Goal: Transaction & Acquisition: Purchase product/service

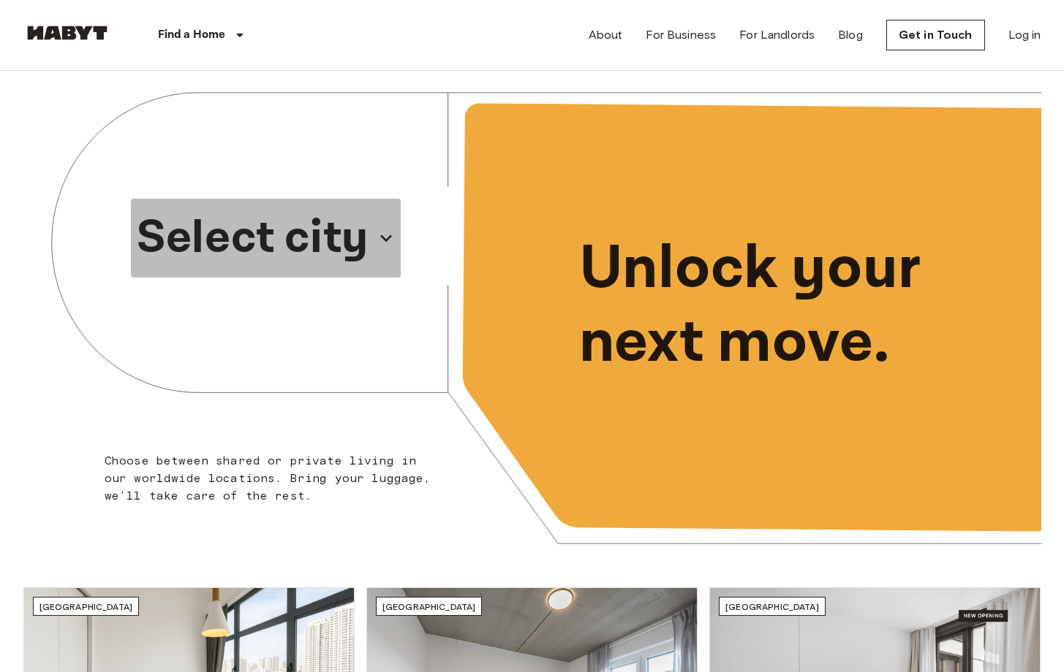
click at [271, 235] on p "Select city" at bounding box center [253, 238] width 232 height 70
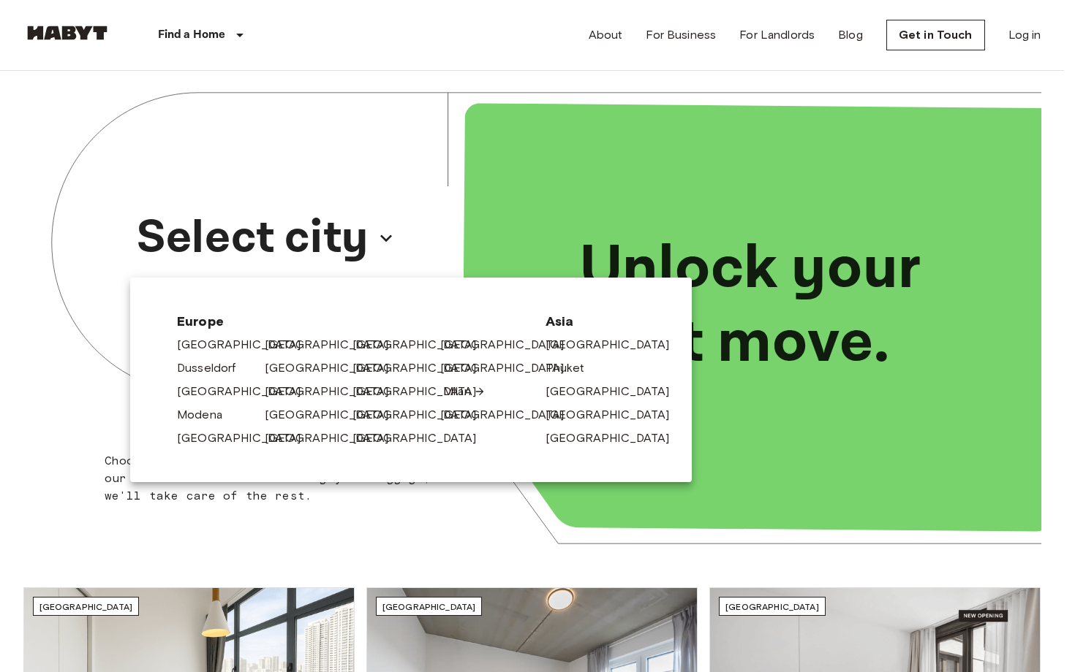
click at [447, 394] on link "Milan" at bounding box center [464, 392] width 42 height 18
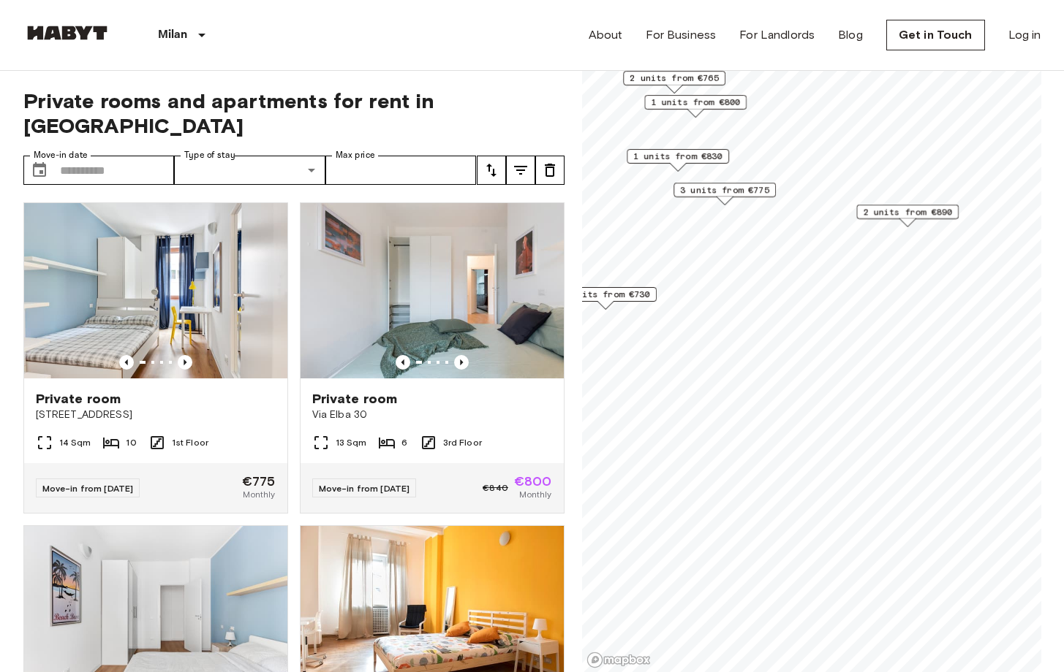
click at [722, 192] on span "3 units from €775" at bounding box center [724, 189] width 89 height 13
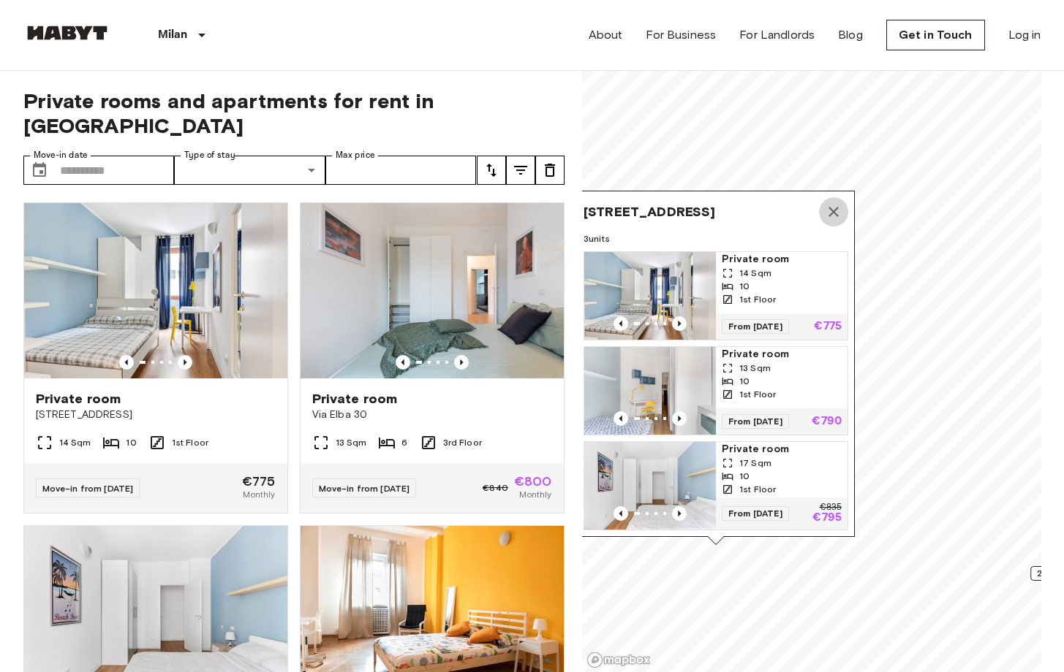
click at [830, 207] on icon "Map marker" at bounding box center [833, 212] width 10 height 10
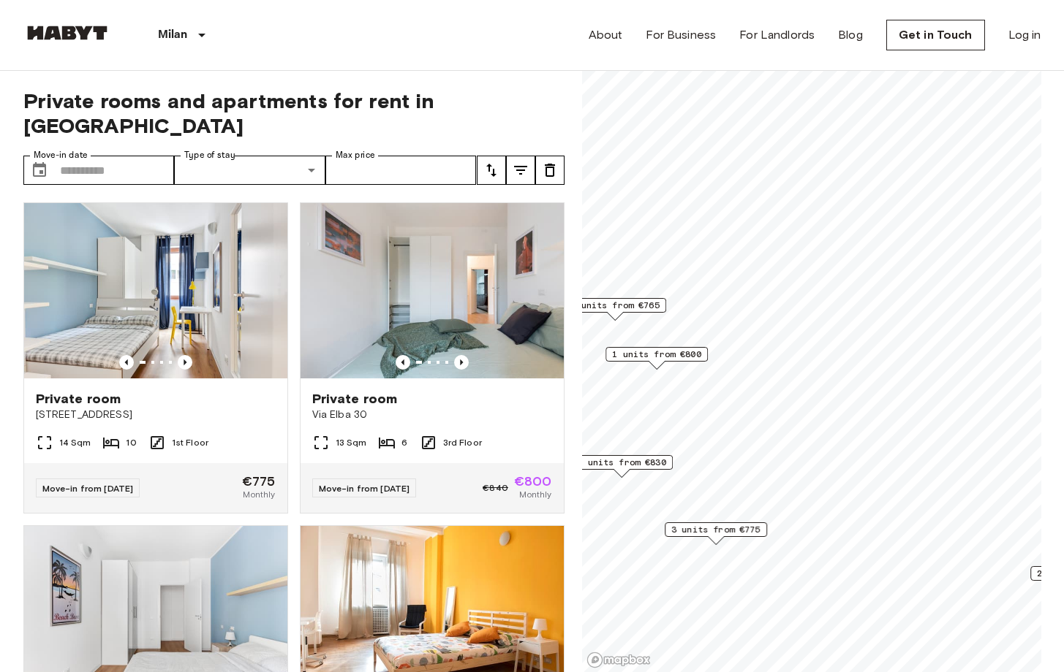
click at [623, 470] on div "Map marker" at bounding box center [621, 473] width 16 height 8
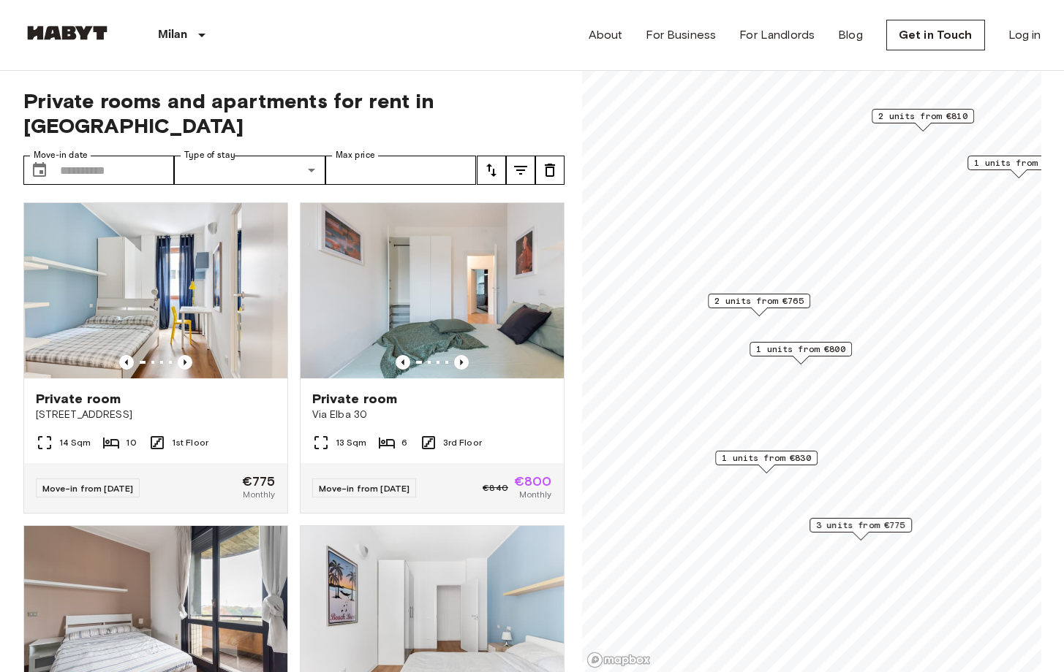
click at [777, 459] on span "1 units from €830" at bounding box center [765, 458] width 89 height 13
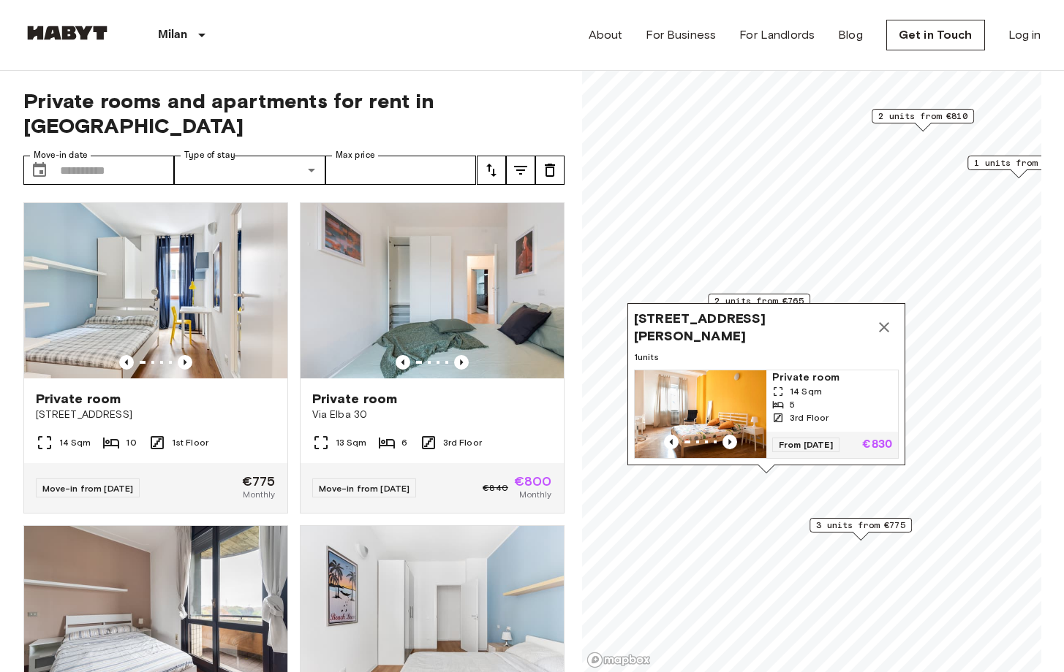
click at [884, 319] on icon "Map marker" at bounding box center [884, 328] width 18 height 18
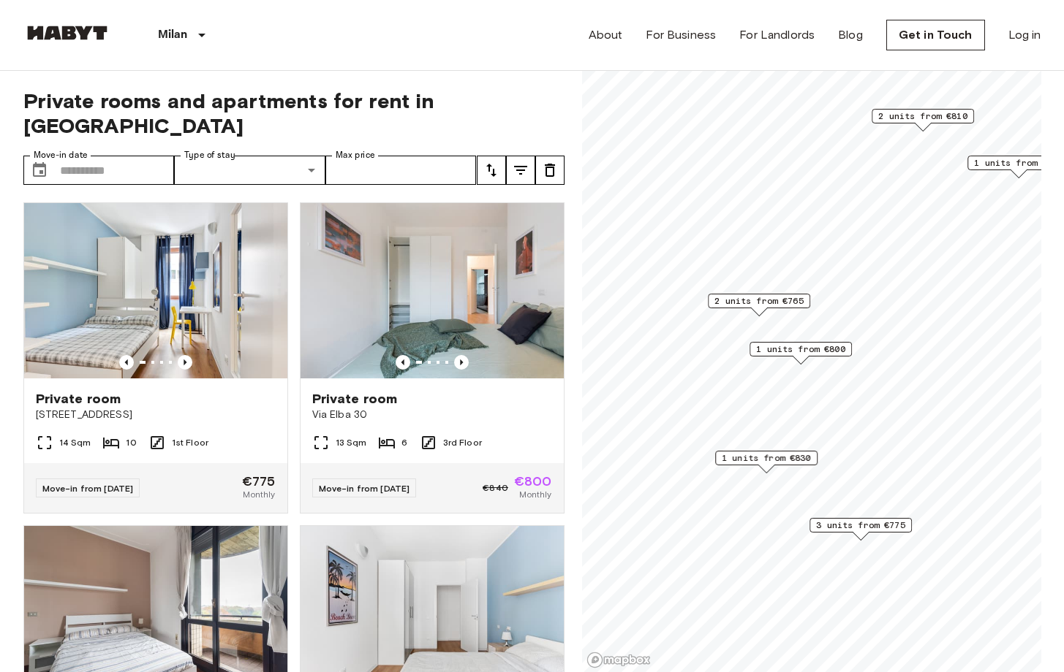
click at [830, 352] on span "1 units from €800" at bounding box center [800, 349] width 89 height 13
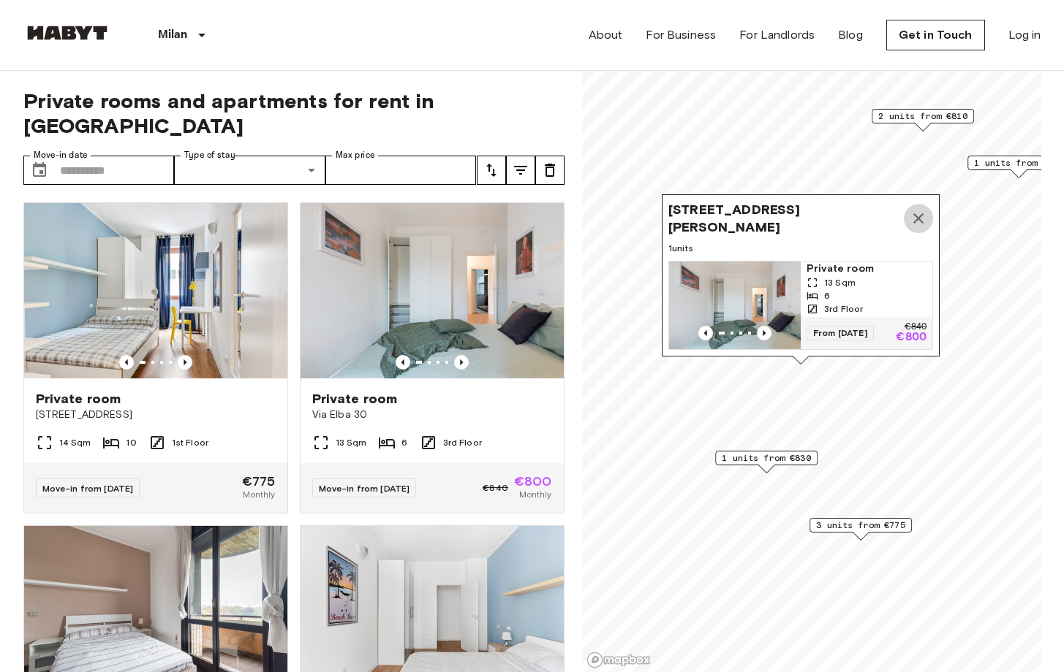
click at [914, 213] on icon "Map marker" at bounding box center [918, 218] width 10 height 10
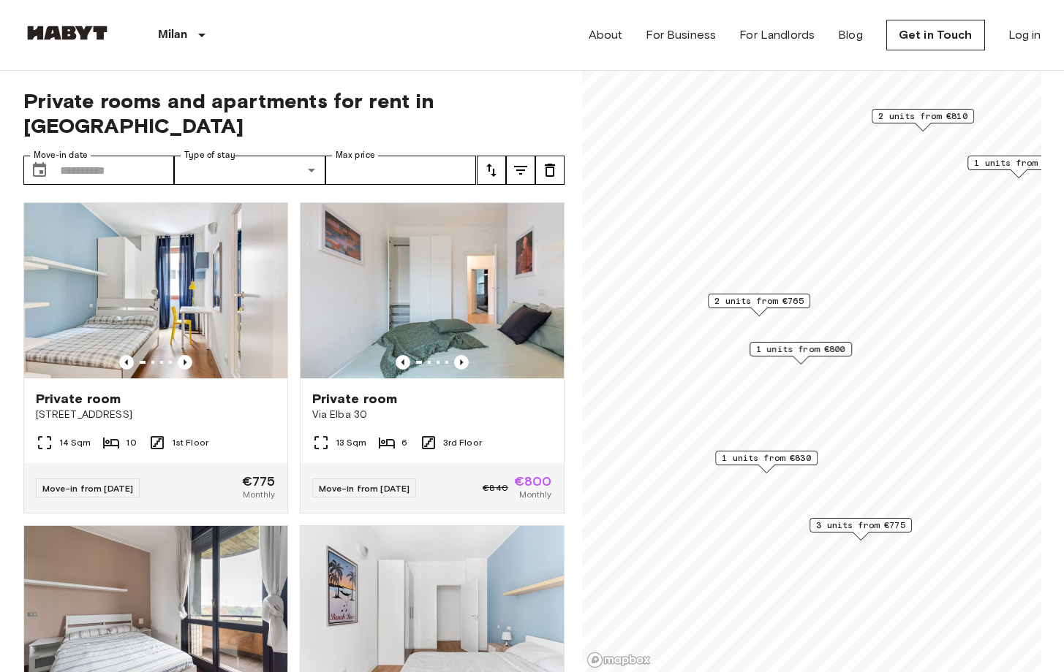
click at [795, 298] on span "2 units from €765" at bounding box center [758, 301] width 89 height 13
